Goal: Information Seeking & Learning: Learn about a topic

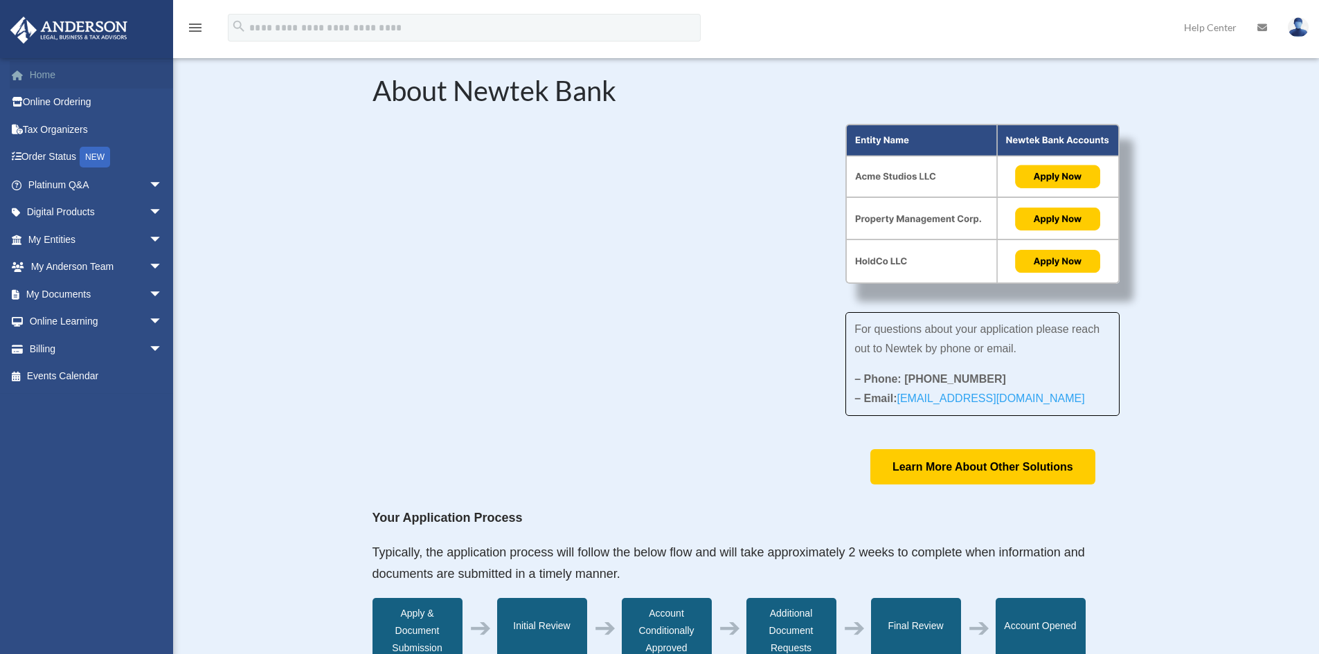
drag, startPoint x: 0, startPoint y: 0, endPoint x: 37, endPoint y: 70, distance: 79.3
click at [37, 70] on link "Home" at bounding box center [97, 75] width 174 height 28
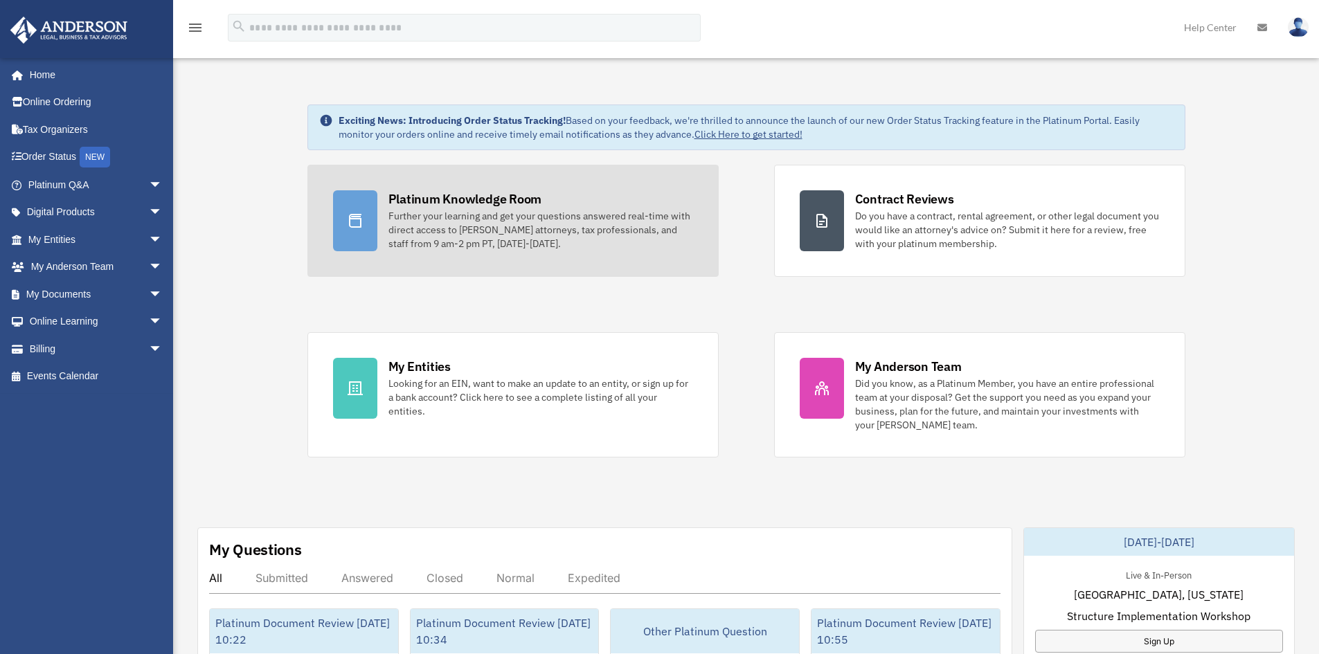
click at [545, 228] on div "Further your learning and get your questions answered real-time with direct acc…" at bounding box center [540, 230] width 305 height 42
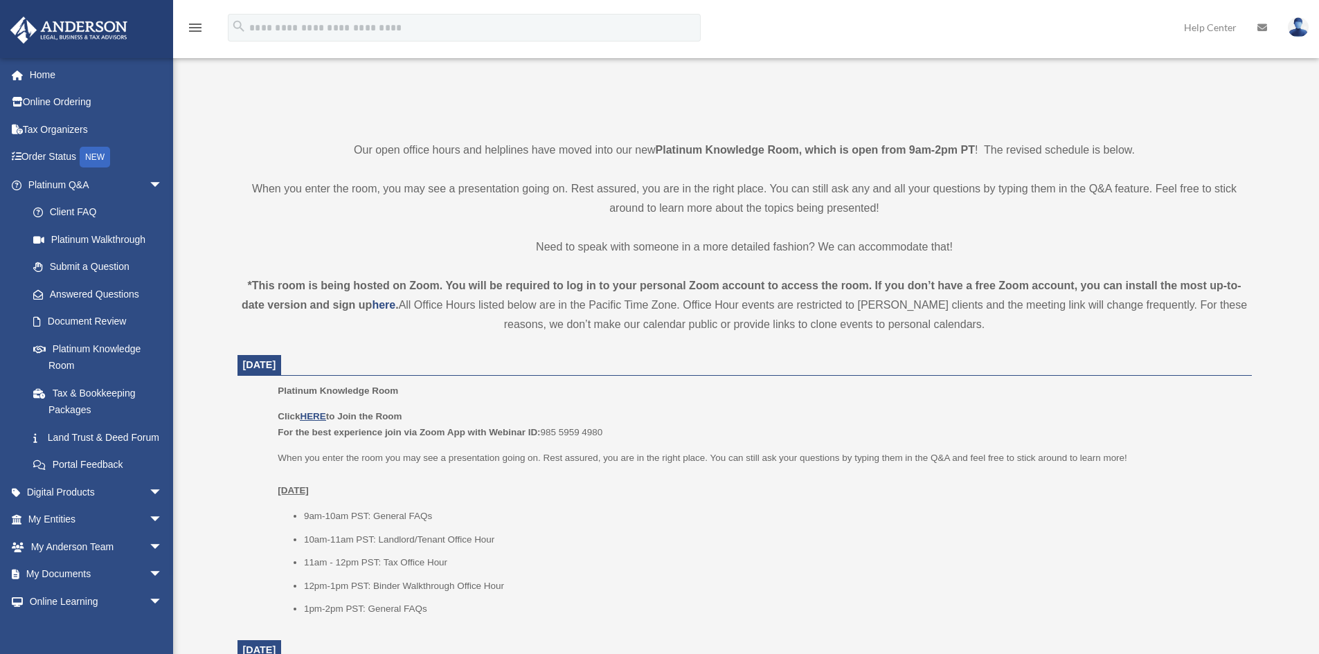
scroll to position [277, 0]
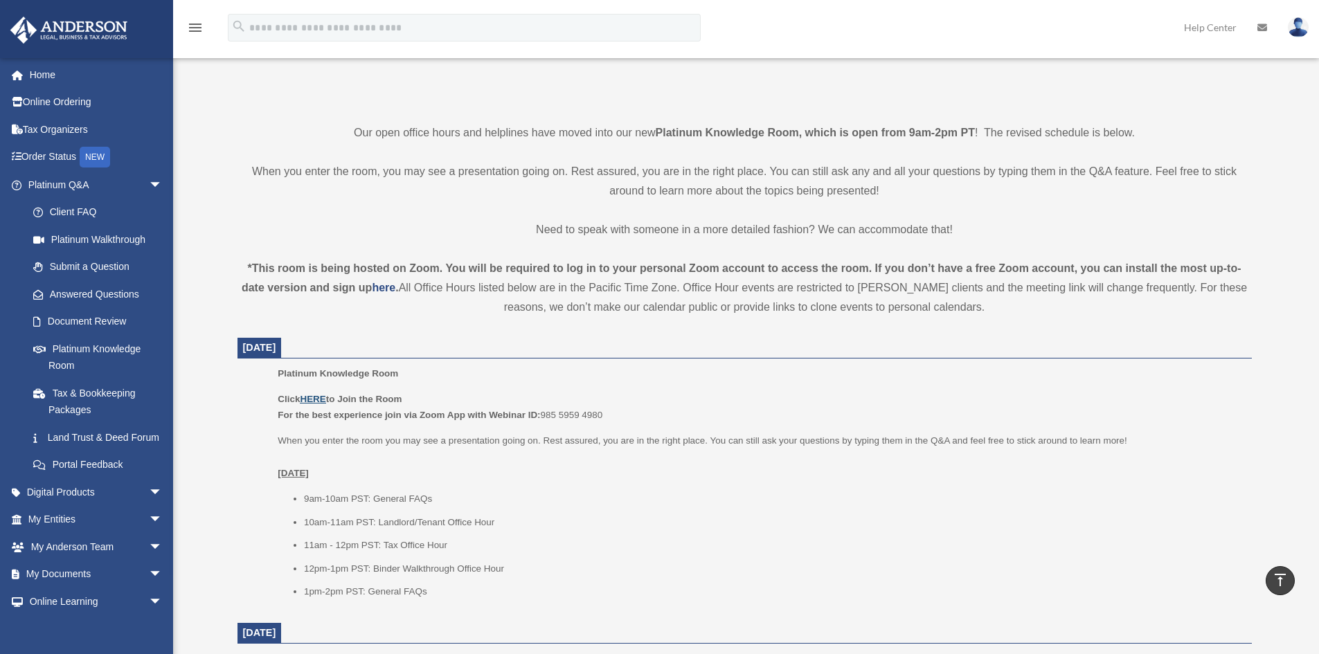
click at [310, 401] on u "HERE" at bounding box center [313, 399] width 26 height 10
